Goal: Find contact information: Find contact information

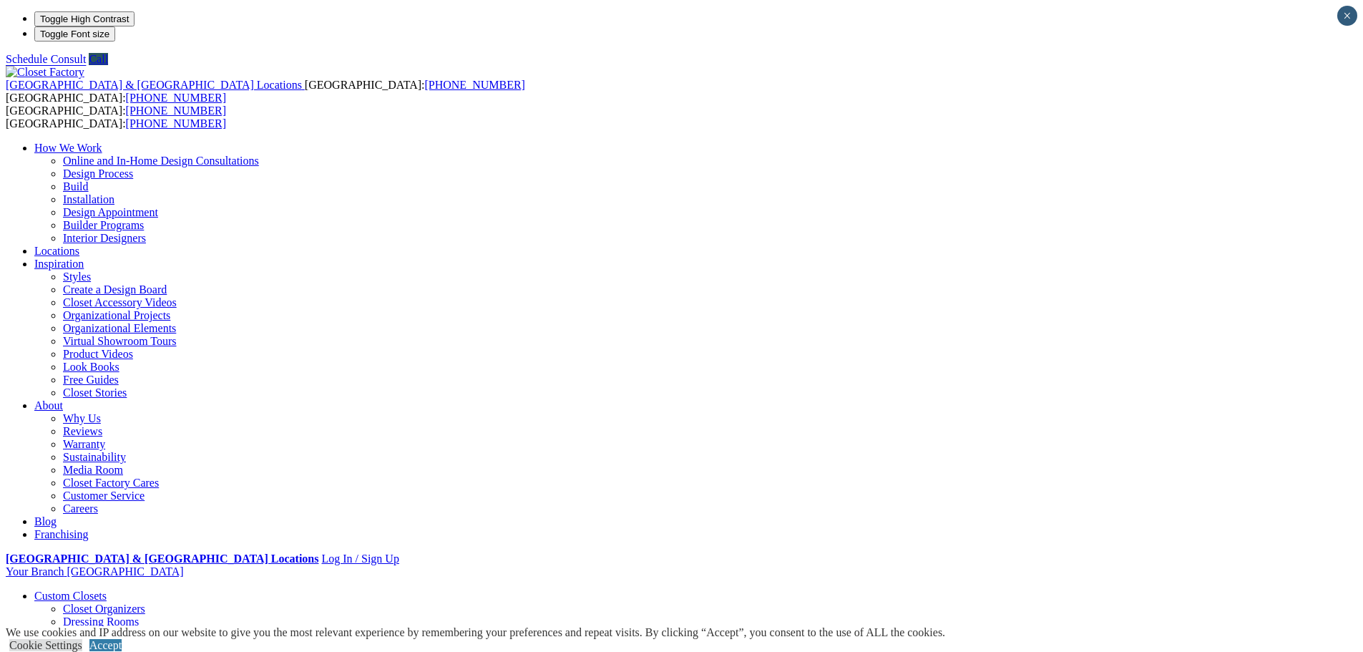
drag, startPoint x: 326, startPoint y: 509, endPoint x: 251, endPoint y: 479, distance: 80.3
drag, startPoint x: 328, startPoint y: 510, endPoint x: 245, endPoint y: 497, distance: 83.4
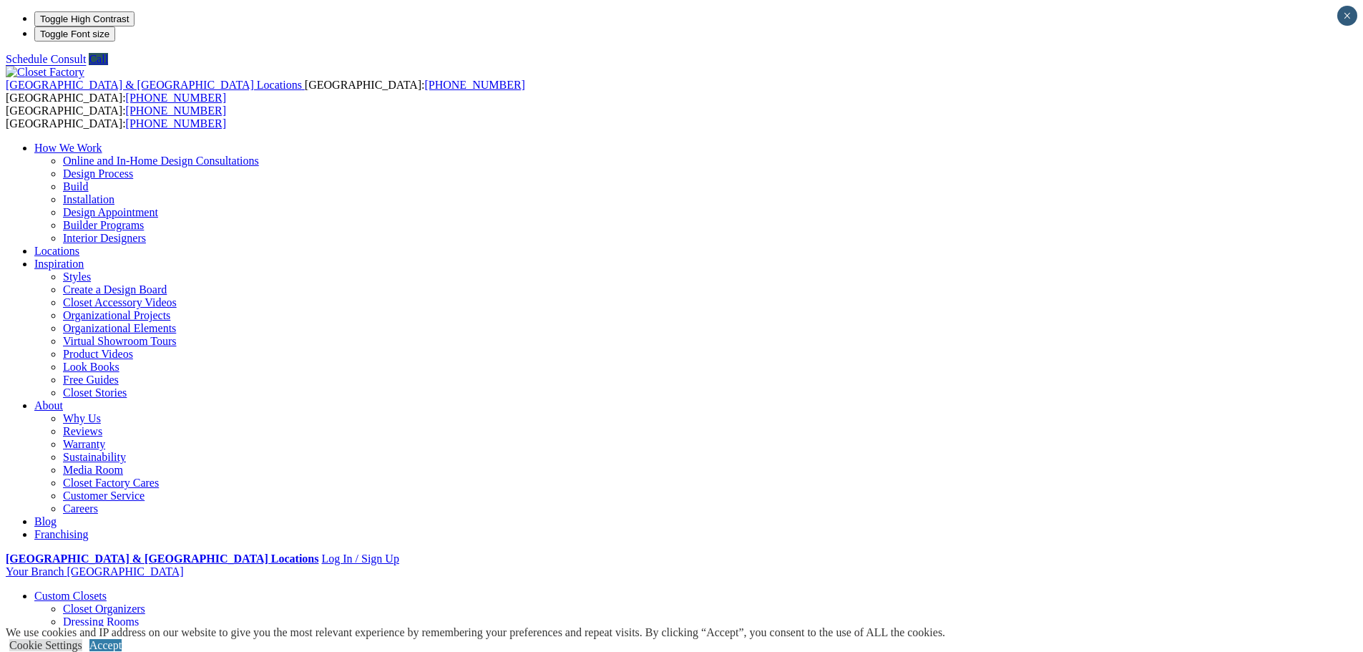
drag, startPoint x: 245, startPoint y: 497, endPoint x: 348, endPoint y: 506, distance: 103.5
drag, startPoint x: 329, startPoint y: 507, endPoint x: 244, endPoint y: 494, distance: 86.2
copy div "5747 SW. [GEOGRAPHIC_DATA]"
